Goal: Browse casually

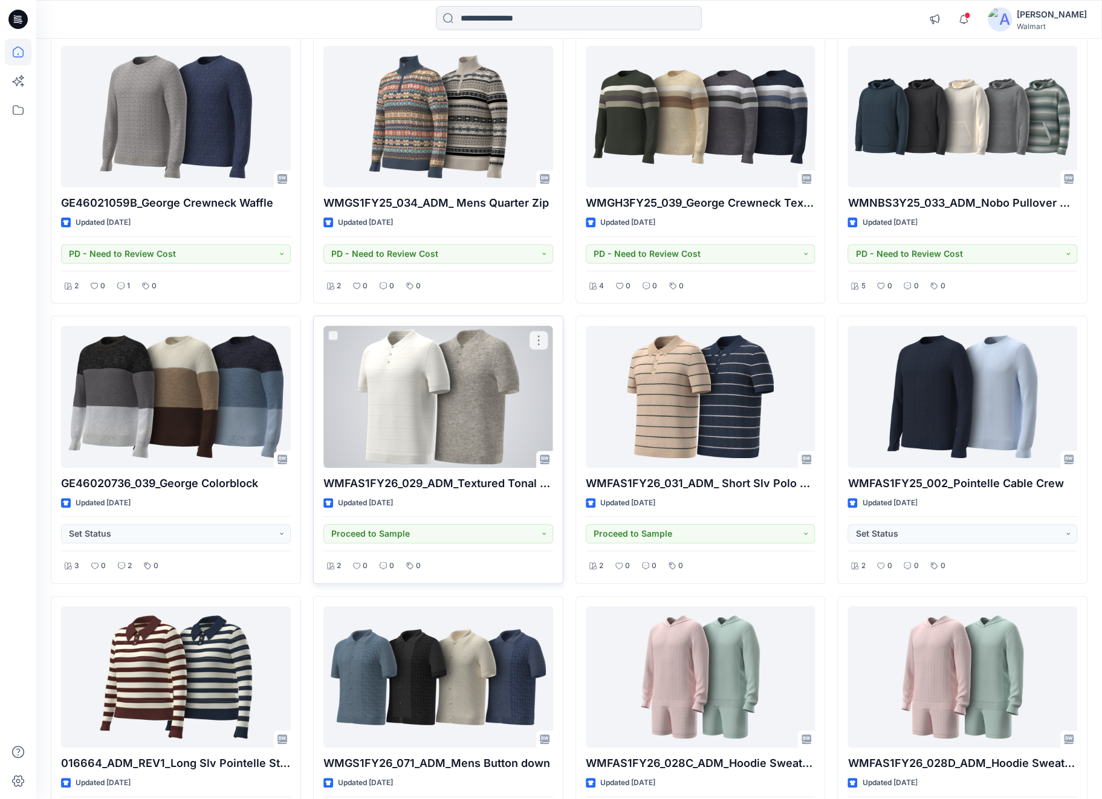
scroll to position [3496, 0]
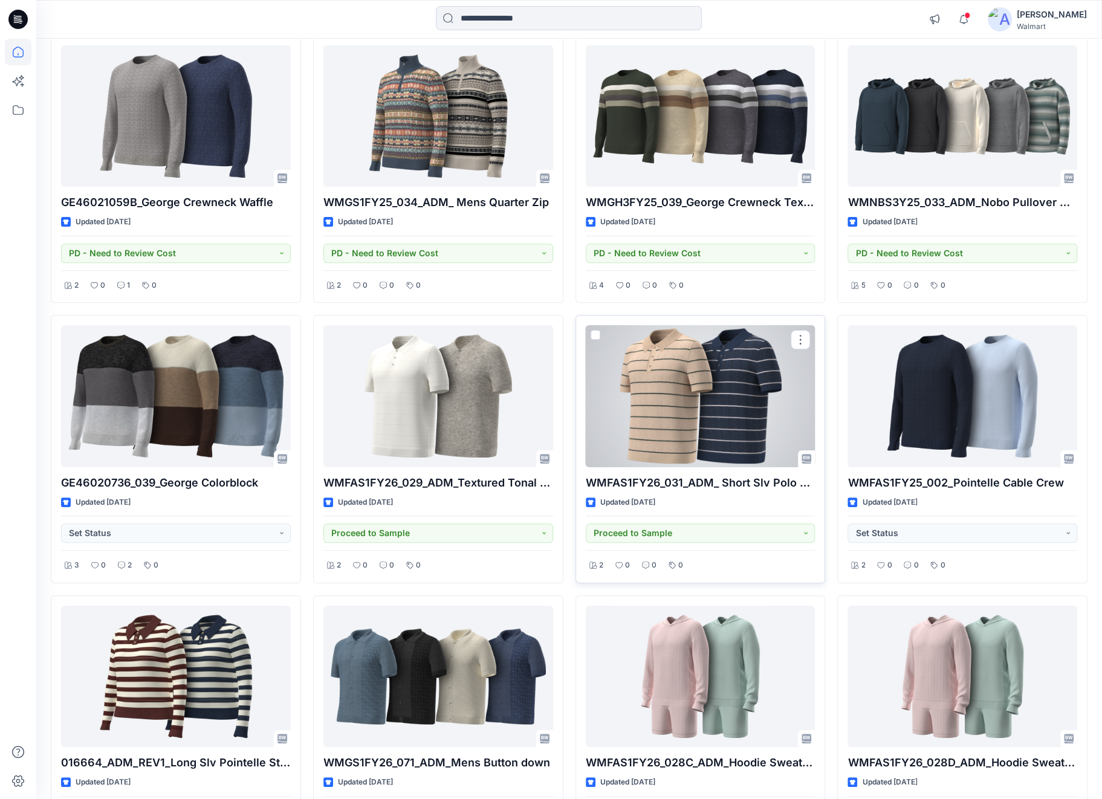
click at [780, 371] on div at bounding box center [701, 395] width 230 height 141
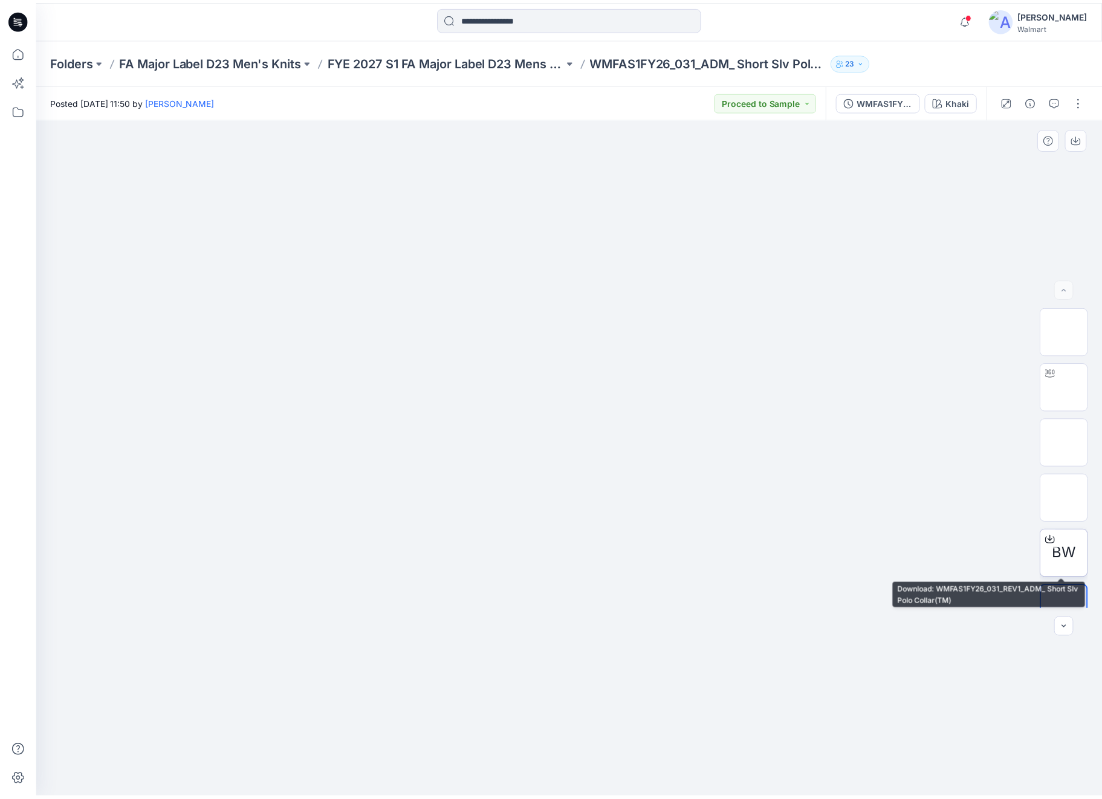
scroll to position [24, 0]
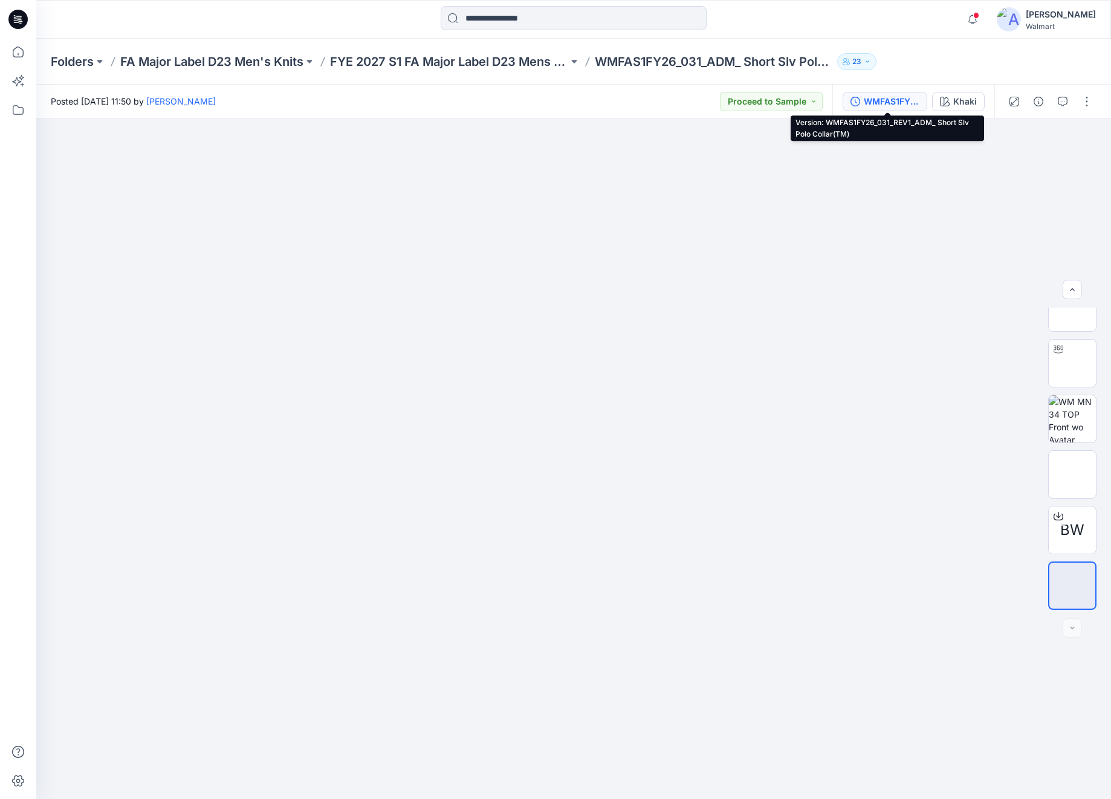
click at [886, 96] on div "WMFAS1FY26_031_REV1_ADM_ Short Slv Polo Collar(TM)" at bounding box center [892, 101] width 56 height 13
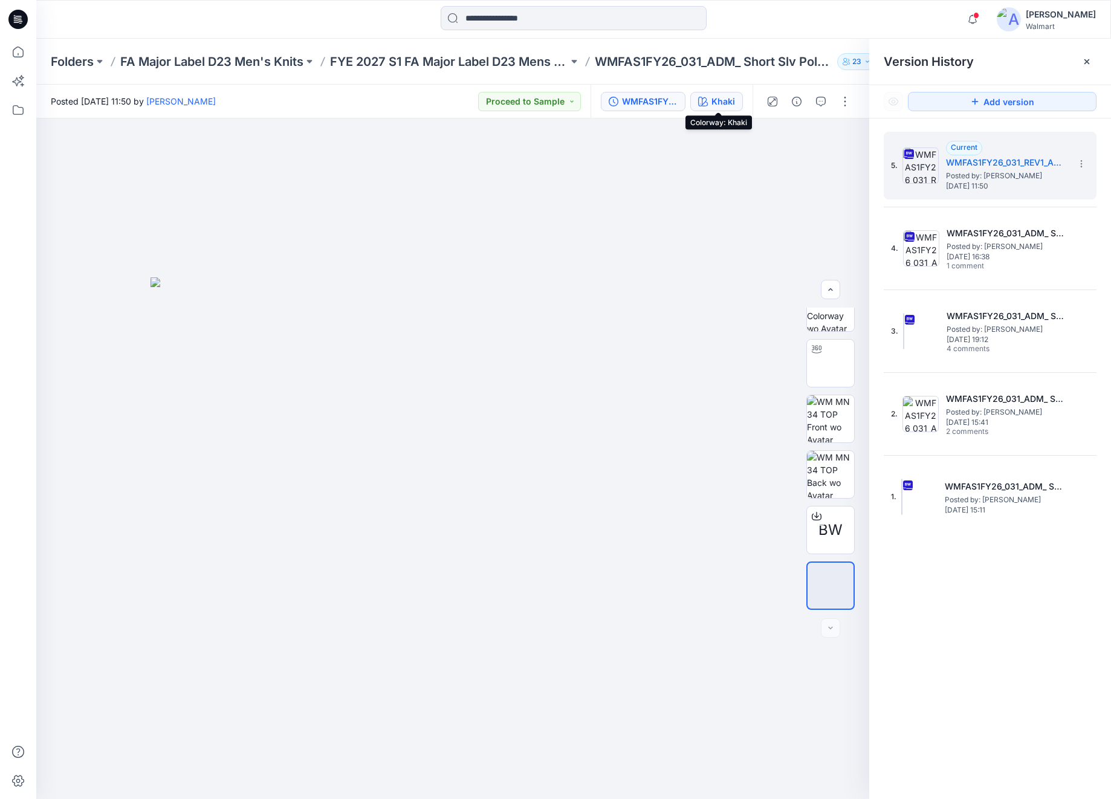
click at [707, 97] on icon "button" at bounding box center [703, 102] width 10 height 10
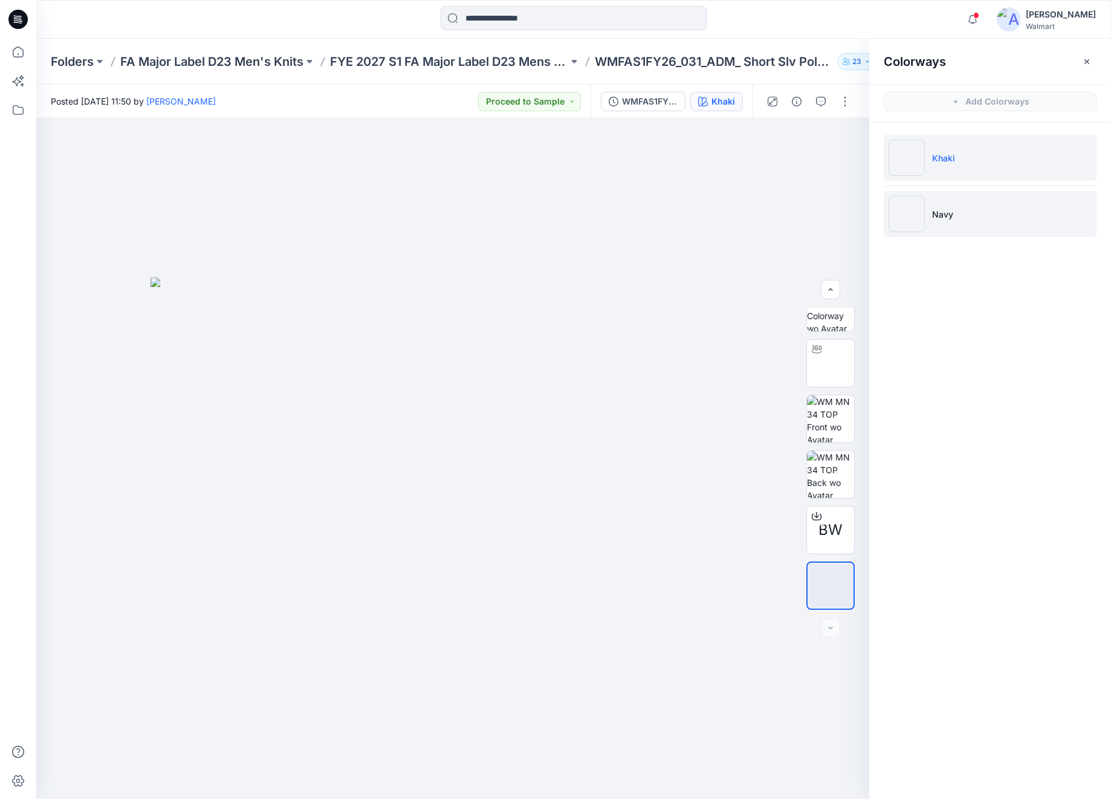
click at [992, 225] on li "Navy" at bounding box center [990, 214] width 213 height 46
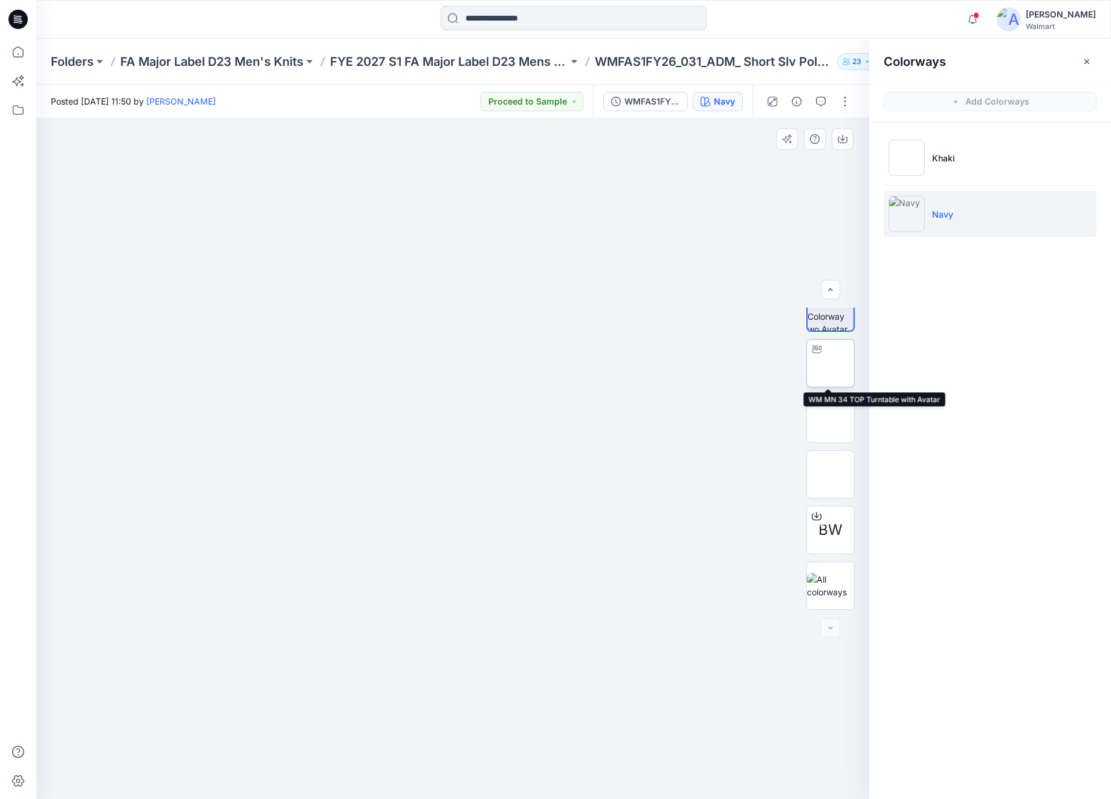
click at [831, 363] on img at bounding box center [831, 363] width 0 height 0
drag, startPoint x: 549, startPoint y: 751, endPoint x: 644, endPoint y: 725, distance: 98.6
click at [644, 725] on div at bounding box center [452, 458] width 833 height 681
drag, startPoint x: 565, startPoint y: 773, endPoint x: 653, endPoint y: 754, distance: 90.8
click at [653, 754] on div at bounding box center [452, 458] width 833 height 681
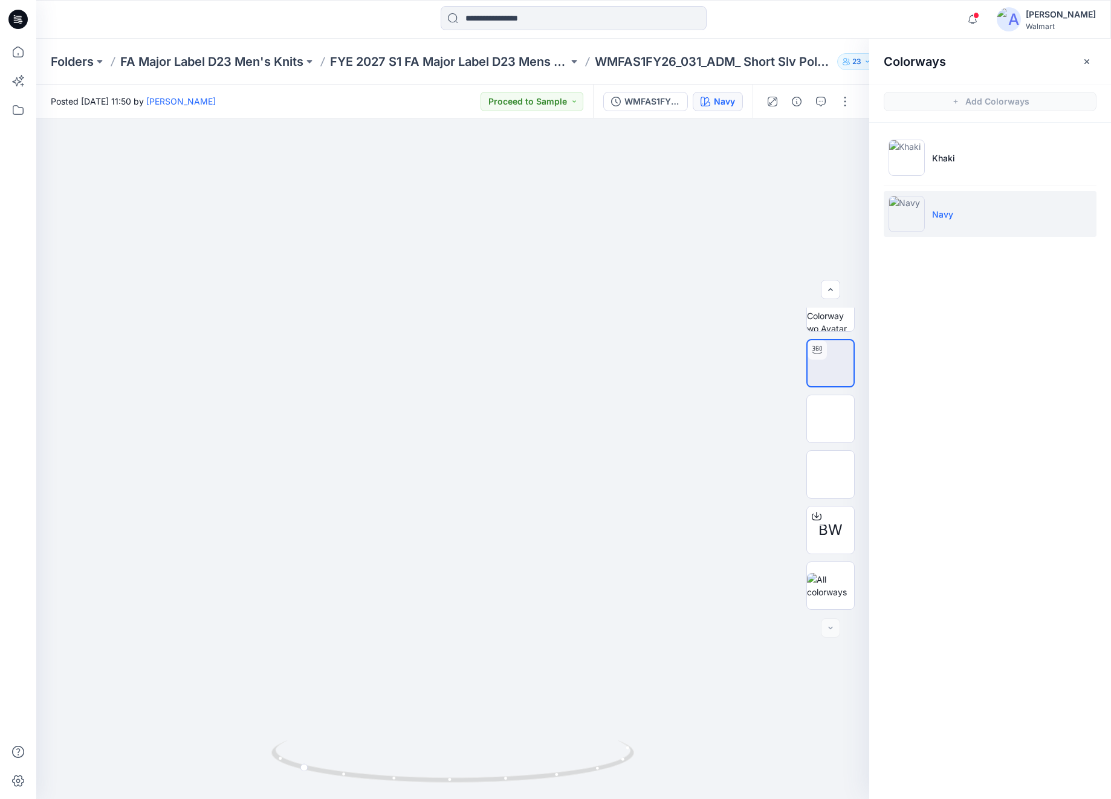
click at [21, 22] on icon at bounding box center [17, 19] width 19 height 19
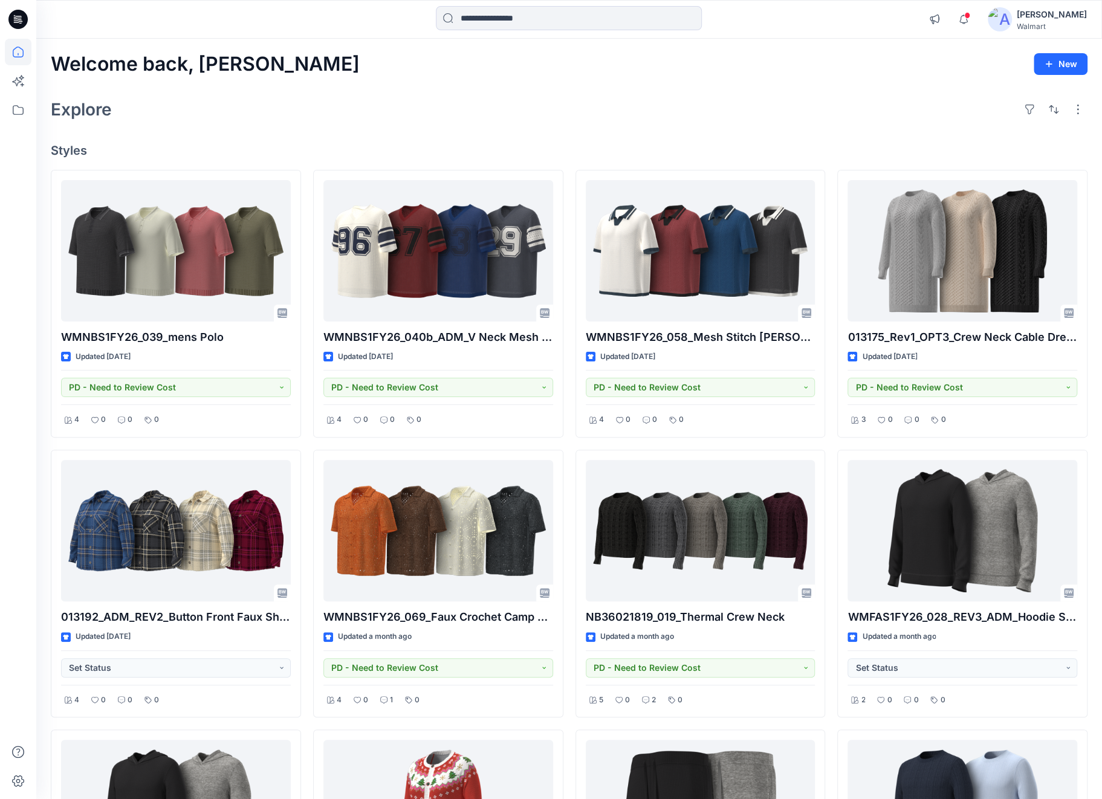
click at [24, 715] on div at bounding box center [18, 419] width 27 height 760
